Goal: Task Accomplishment & Management: Use online tool/utility

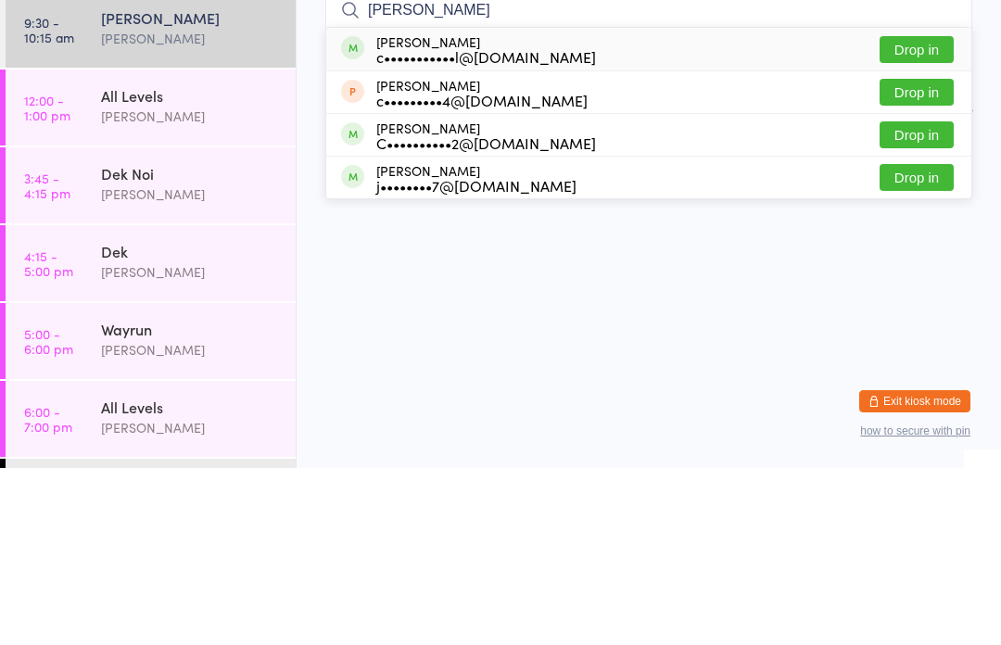
type input "[PERSON_NAME]"
click at [924, 213] on button "Drop in" at bounding box center [916, 226] width 74 height 27
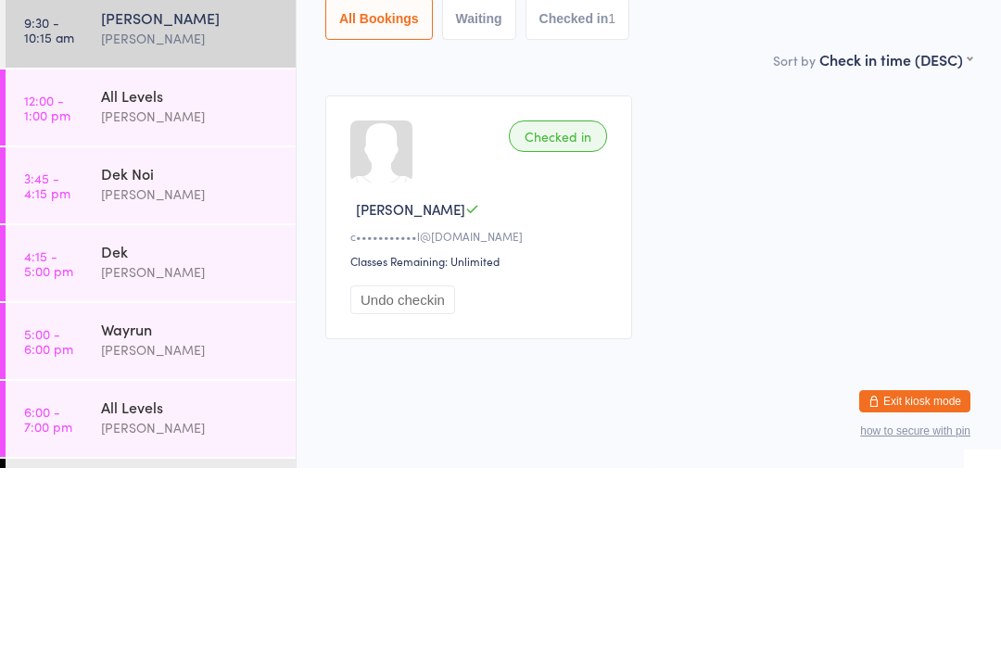
click at [152, 205] on div "[PERSON_NAME]" at bounding box center [190, 215] width 179 height 21
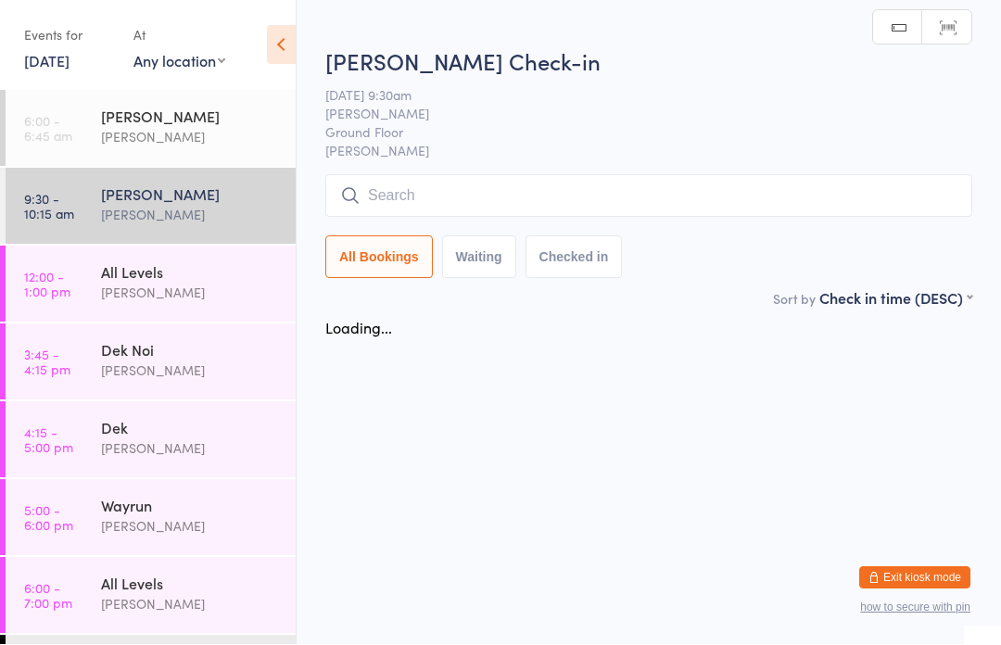
scroll to position [1, 0]
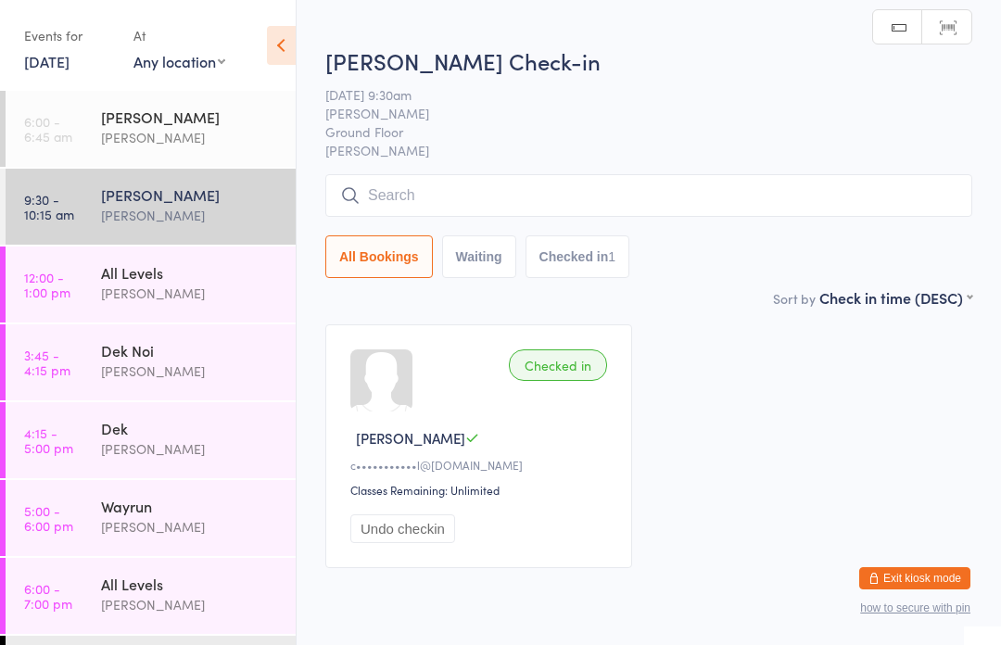
click at [687, 207] on input "search" at bounding box center [648, 195] width 647 height 43
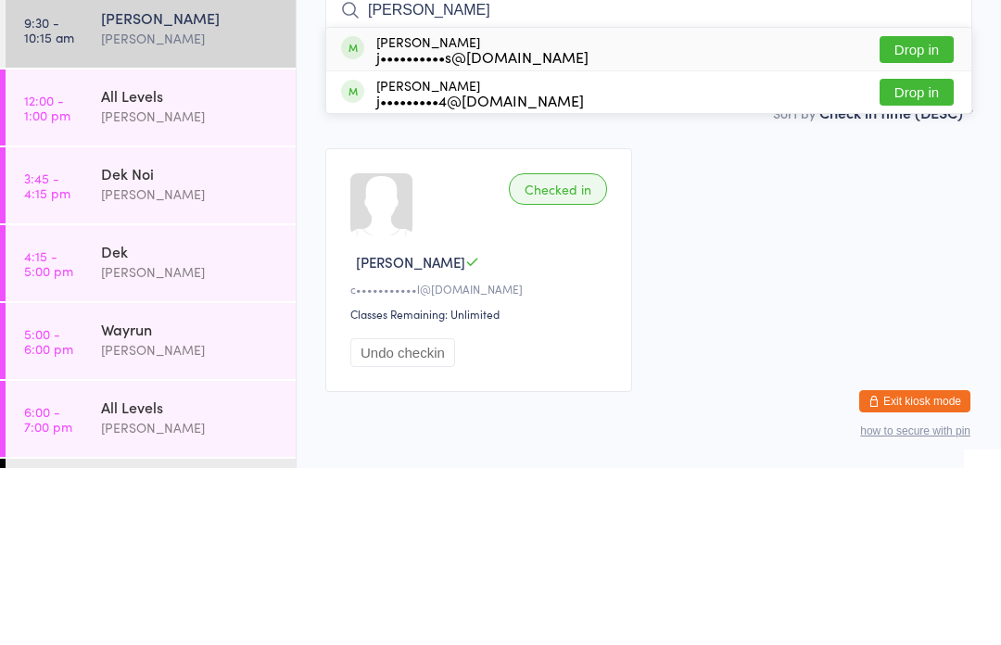
type input "[PERSON_NAME]"
click at [549, 205] on div "[PERSON_NAME] j••••••••••s@[DOMAIN_NAME] Drop in" at bounding box center [648, 226] width 645 height 43
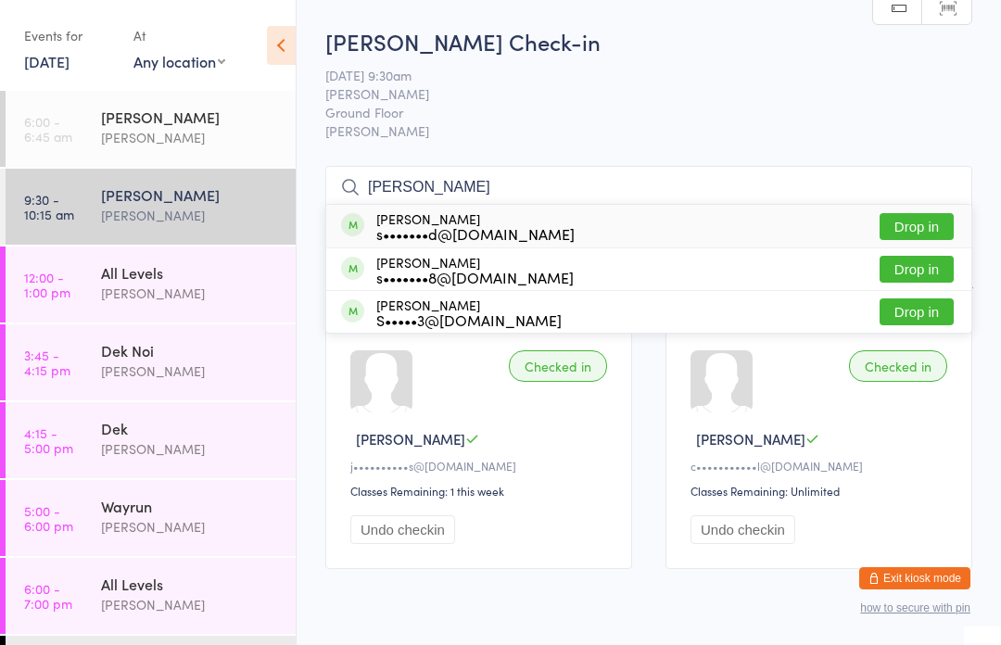
type input "[PERSON_NAME]"
click at [925, 228] on button "Drop in" at bounding box center [916, 226] width 74 height 27
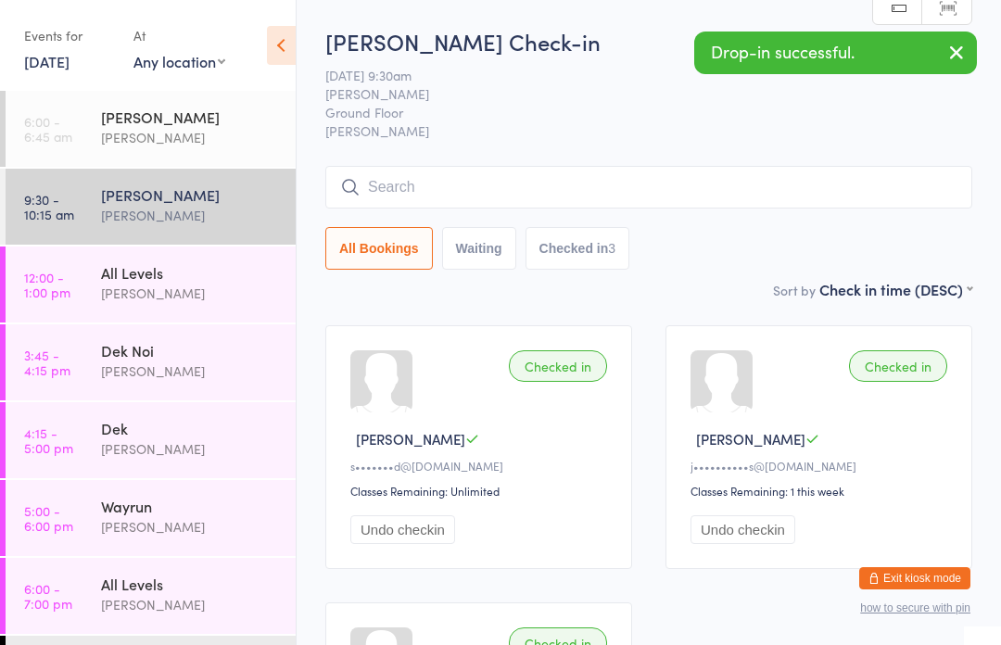
click at [453, 194] on input "search" at bounding box center [648, 187] width 647 height 43
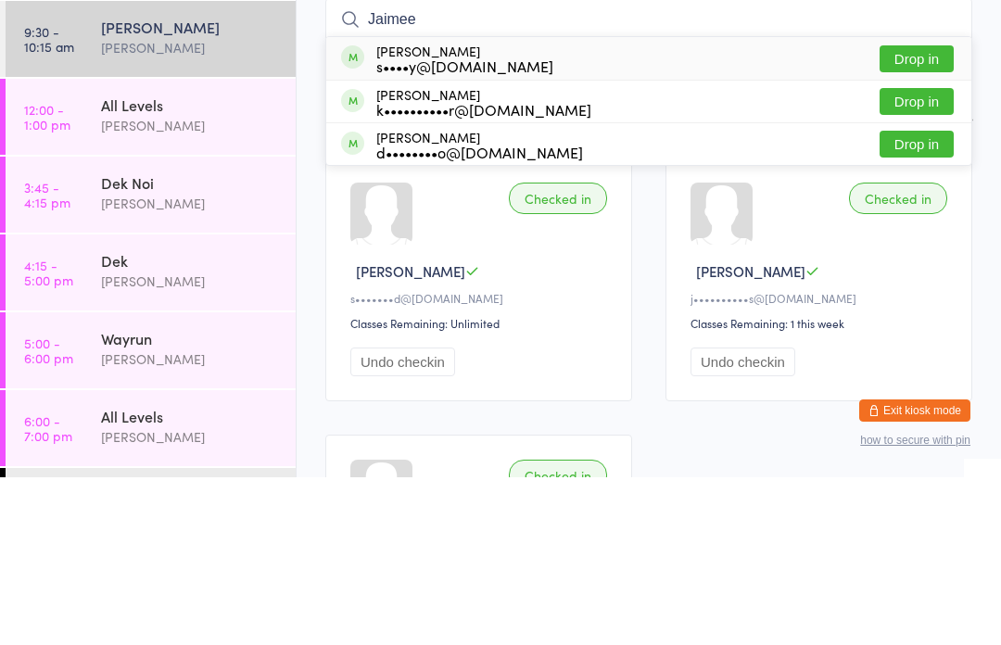
type input "Jaimee"
click at [911, 213] on button "Drop in" at bounding box center [916, 226] width 74 height 27
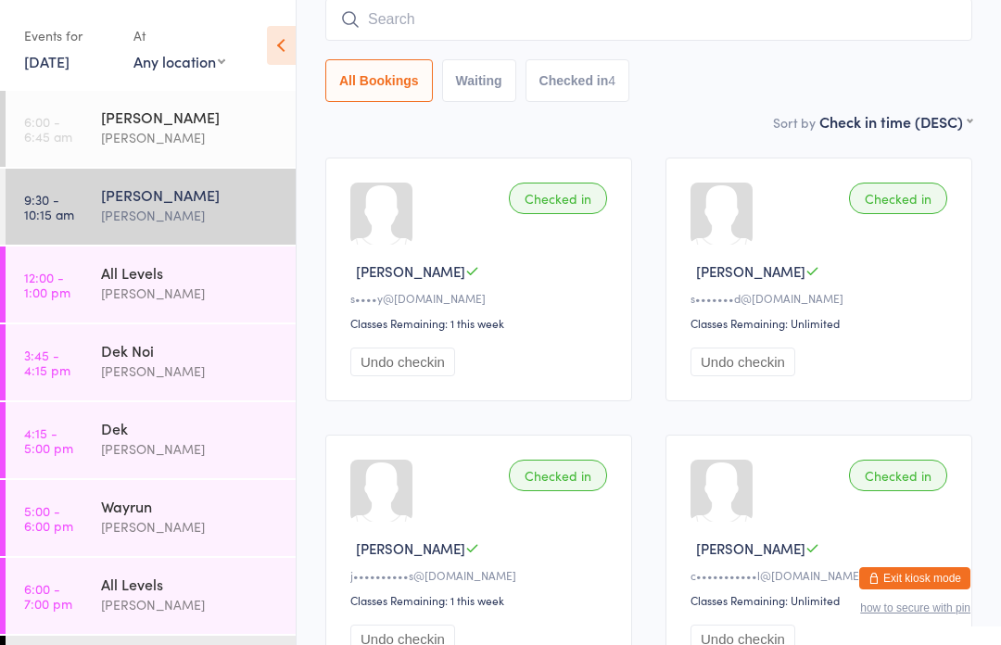
click at [428, 22] on input "search" at bounding box center [648, 19] width 647 height 43
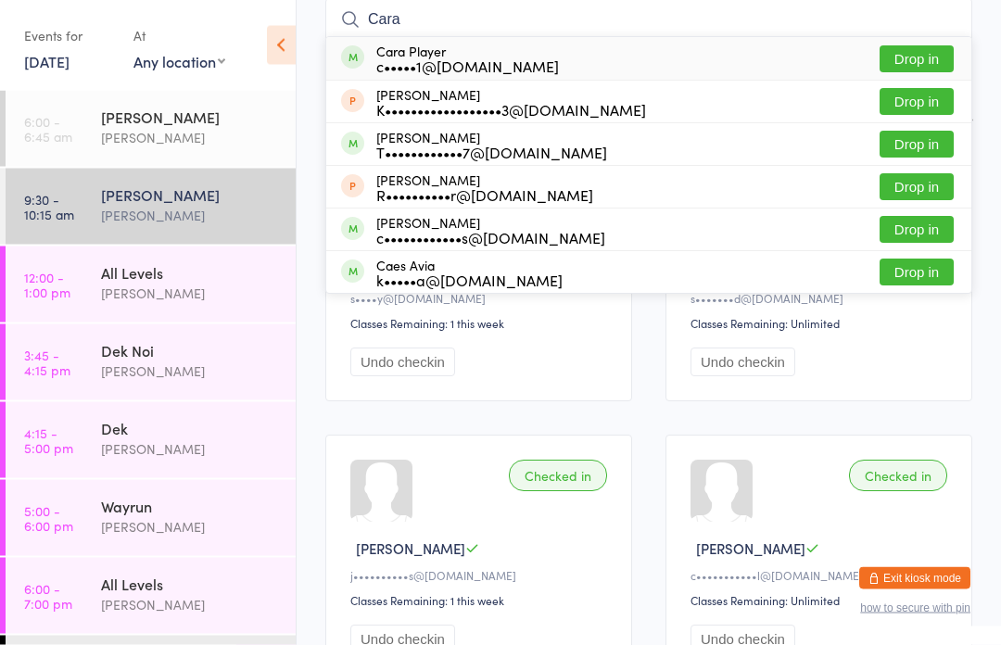
type input "Cara"
click at [928, 56] on button "Drop in" at bounding box center [916, 59] width 74 height 27
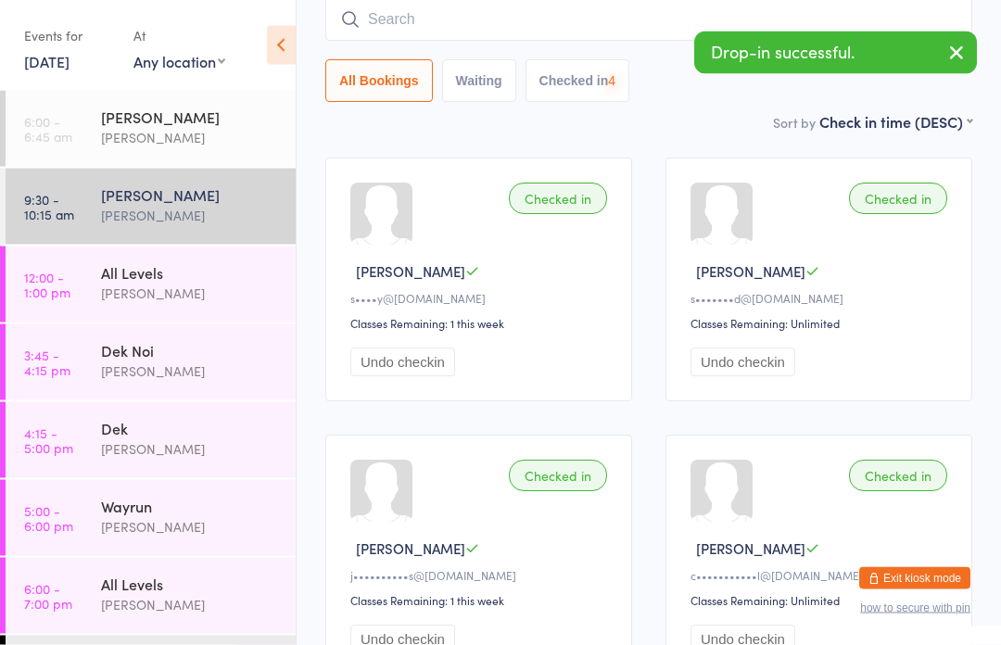
scroll to position [168, 0]
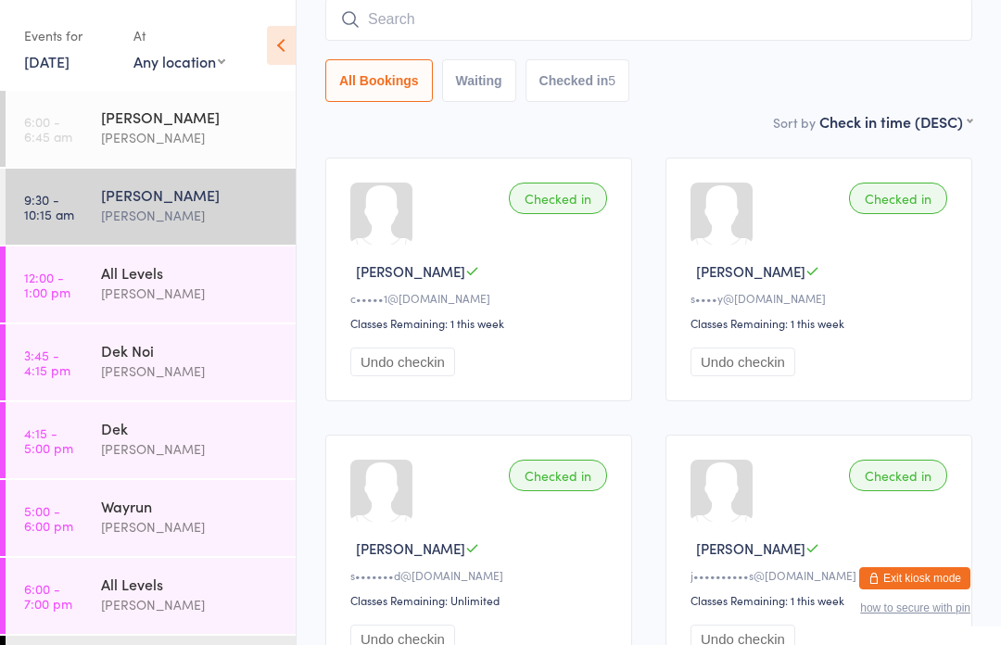
click at [528, 32] on input "search" at bounding box center [648, 19] width 647 height 43
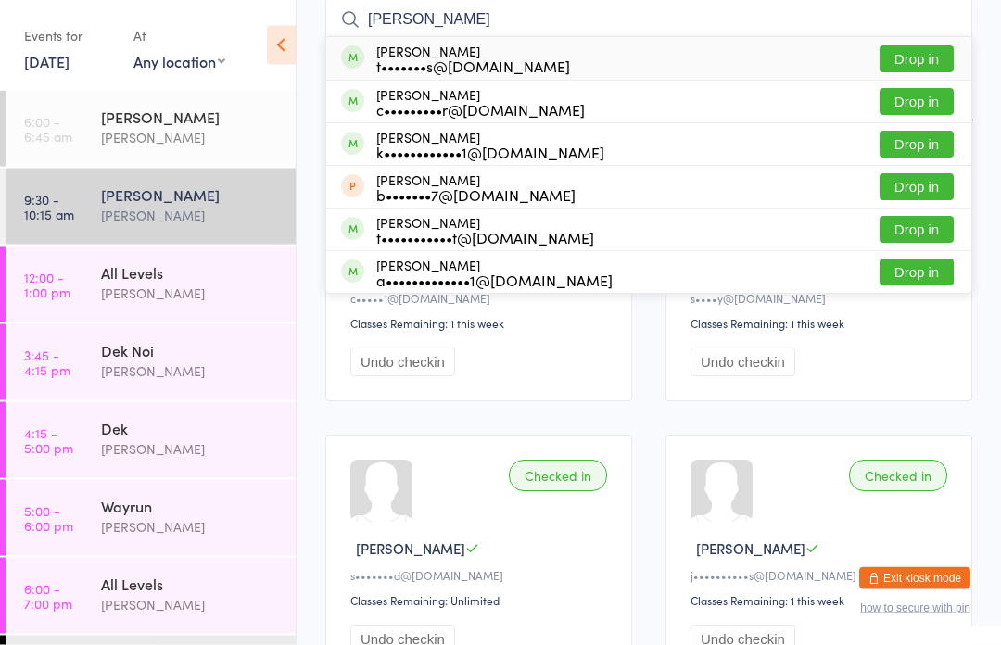
type input "[PERSON_NAME]"
click at [944, 59] on button "Drop in" at bounding box center [916, 59] width 74 height 27
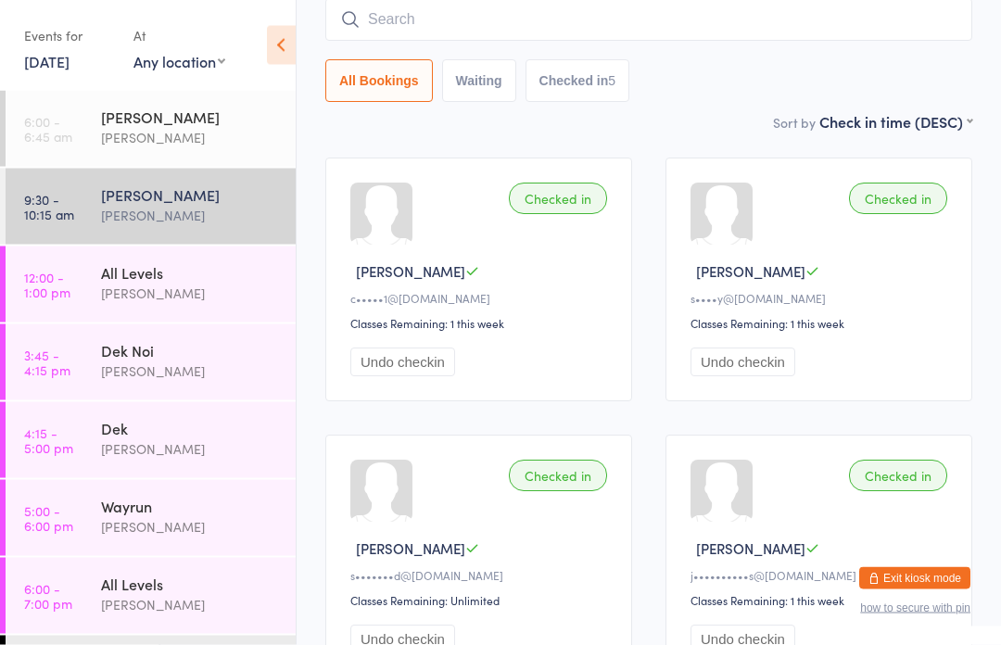
scroll to position [168, 0]
